Goal: Obtain resource: Download file/media

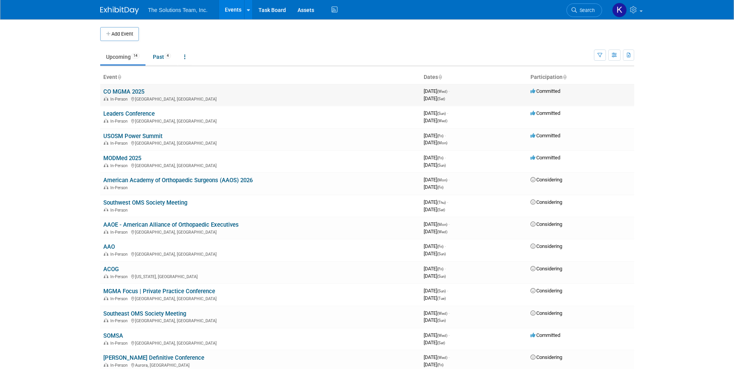
click at [123, 88] on link "CO MGMA 2025" at bounding box center [123, 91] width 41 height 7
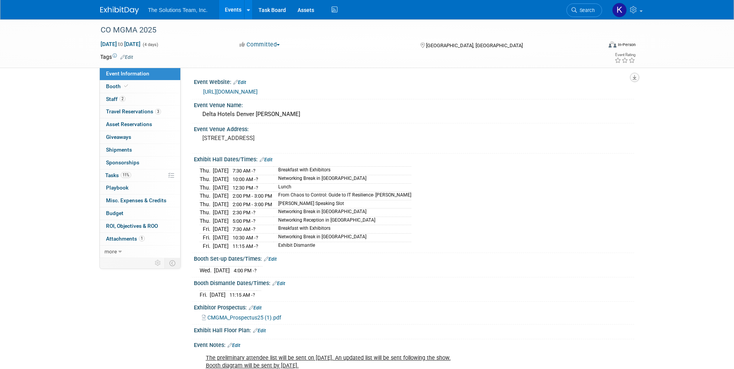
click at [633, 77] on icon "button" at bounding box center [635, 77] width 4 height 5
click at [591, 98] on link "Export tab to PDF" at bounding box center [600, 99] width 65 height 11
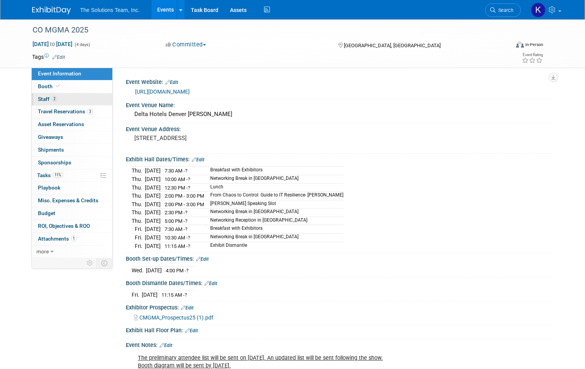
click at [75, 98] on link "2 Staff 2" at bounding box center [72, 99] width 81 height 12
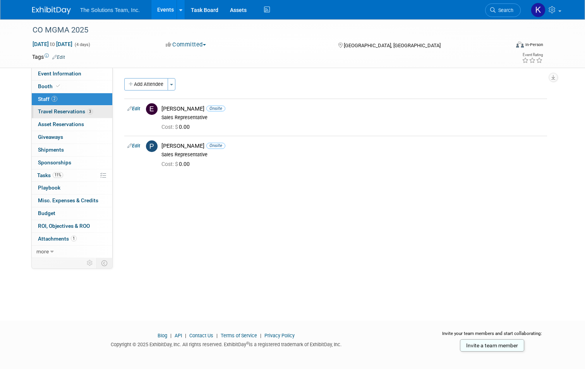
click at [73, 109] on span "Travel Reservations 3" at bounding box center [65, 111] width 55 height 6
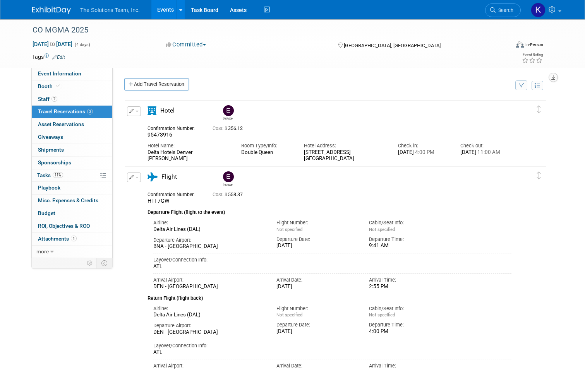
click at [555, 77] on icon "button" at bounding box center [553, 77] width 4 height 5
click at [519, 98] on link "Export tab to PDF" at bounding box center [506, 99] width 90 height 11
